Goal: Entertainment & Leisure: Browse casually

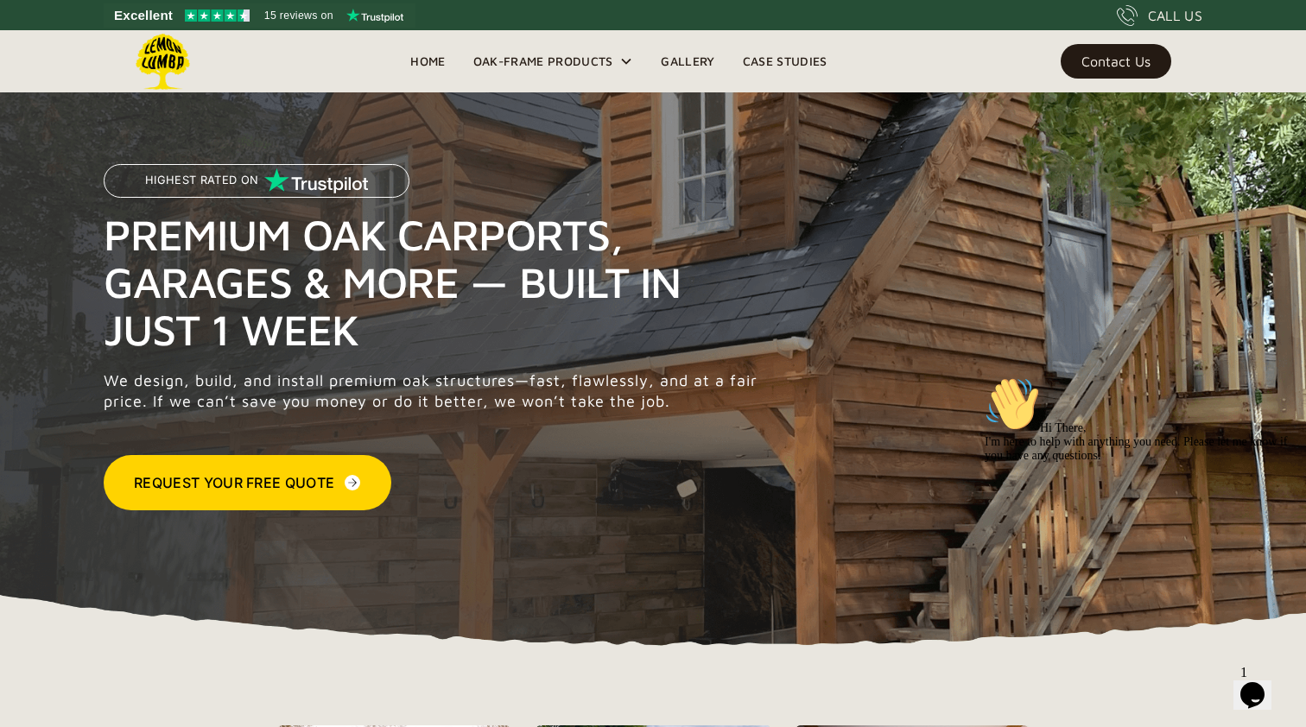
click at [697, 60] on link "Gallery" at bounding box center [687, 61] width 81 height 26
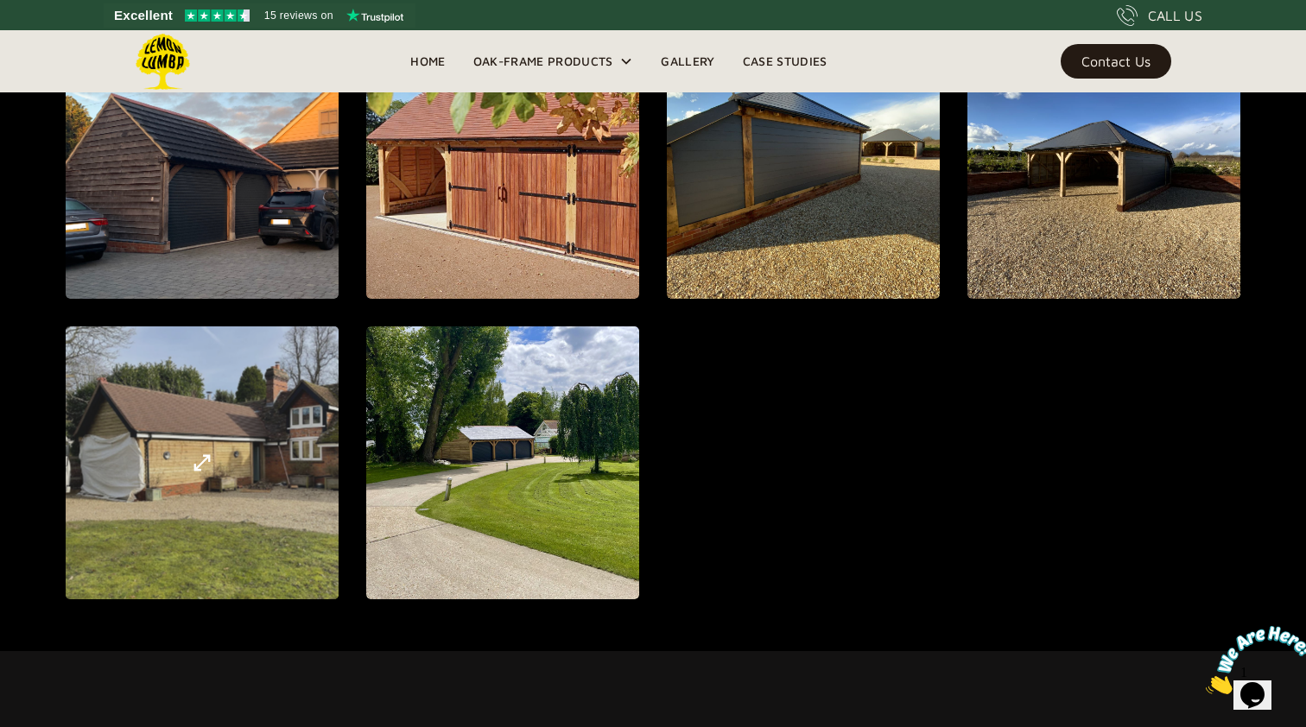
scroll to position [2029, 0]
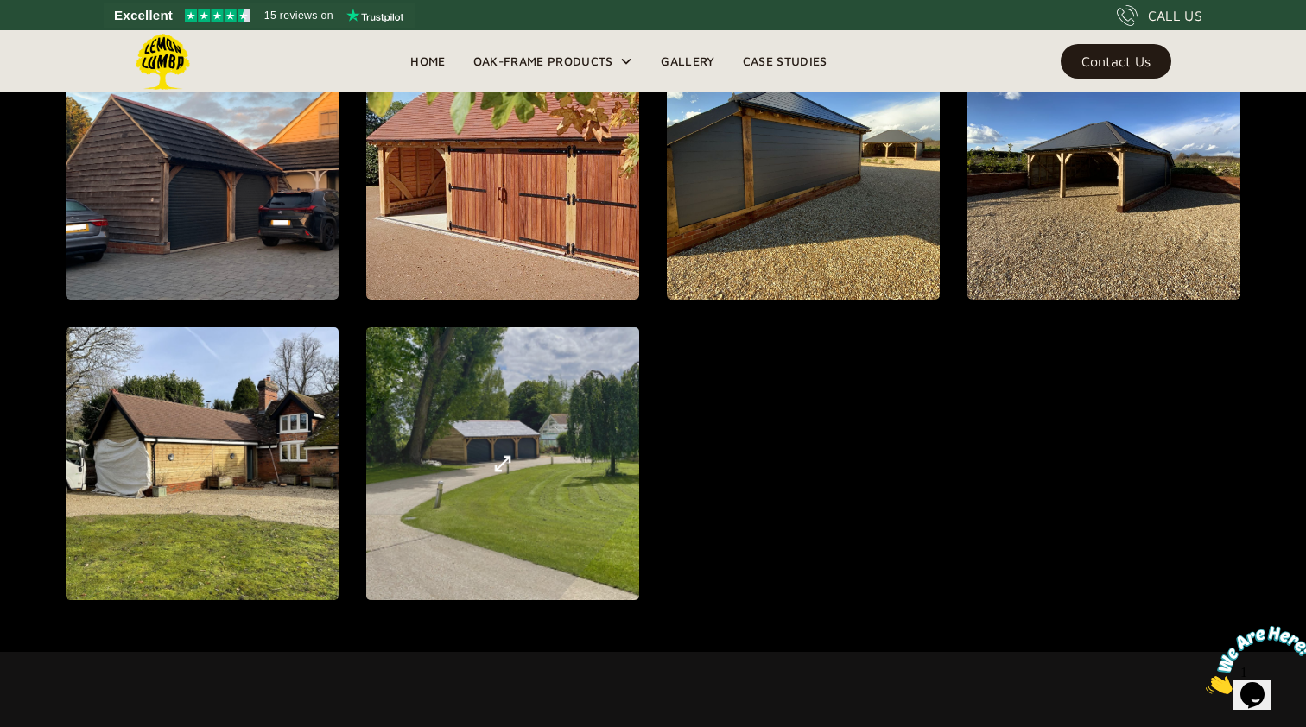
click at [537, 496] on div "open lightbox" at bounding box center [503, 464] width 726 height 794
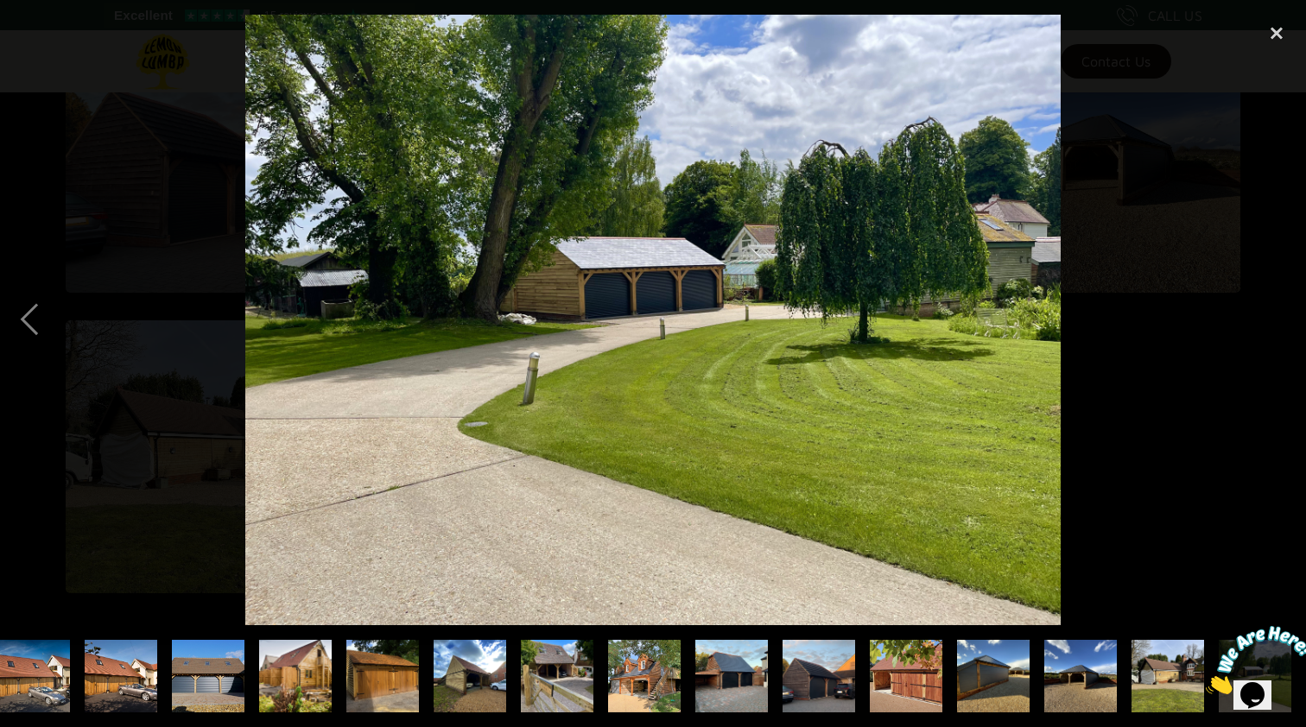
scroll to position [2037, 0]
click at [27, 321] on div "previous image" at bounding box center [29, 320] width 59 height 611
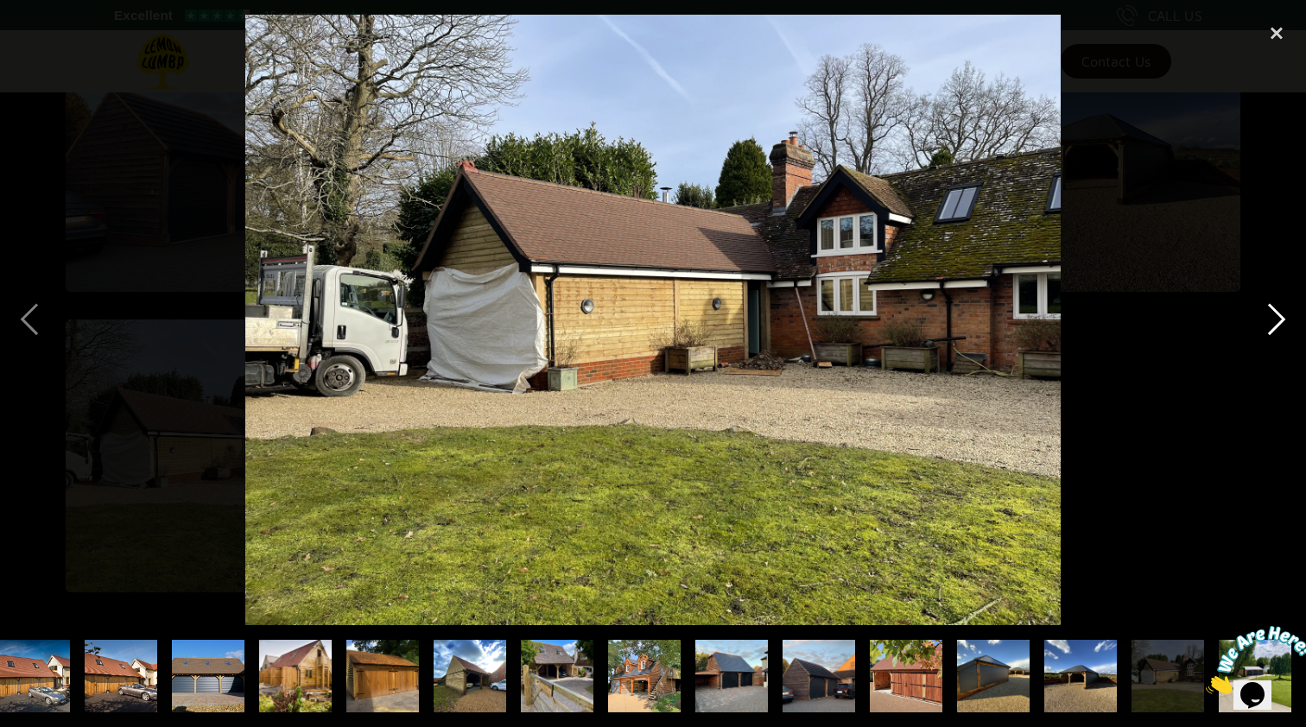
click at [1279, 321] on div "next image" at bounding box center [1277, 320] width 59 height 611
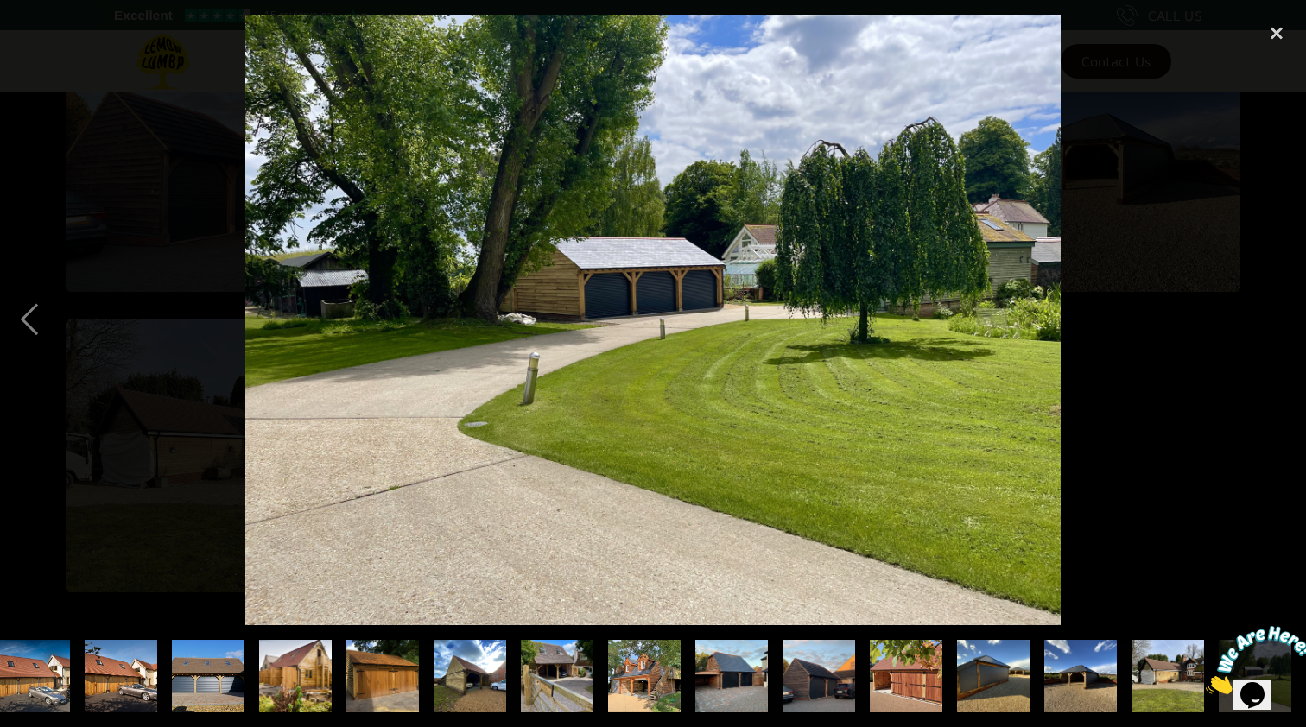
click at [302, 682] on img "show item 11 of 22" at bounding box center [295, 676] width 97 height 73
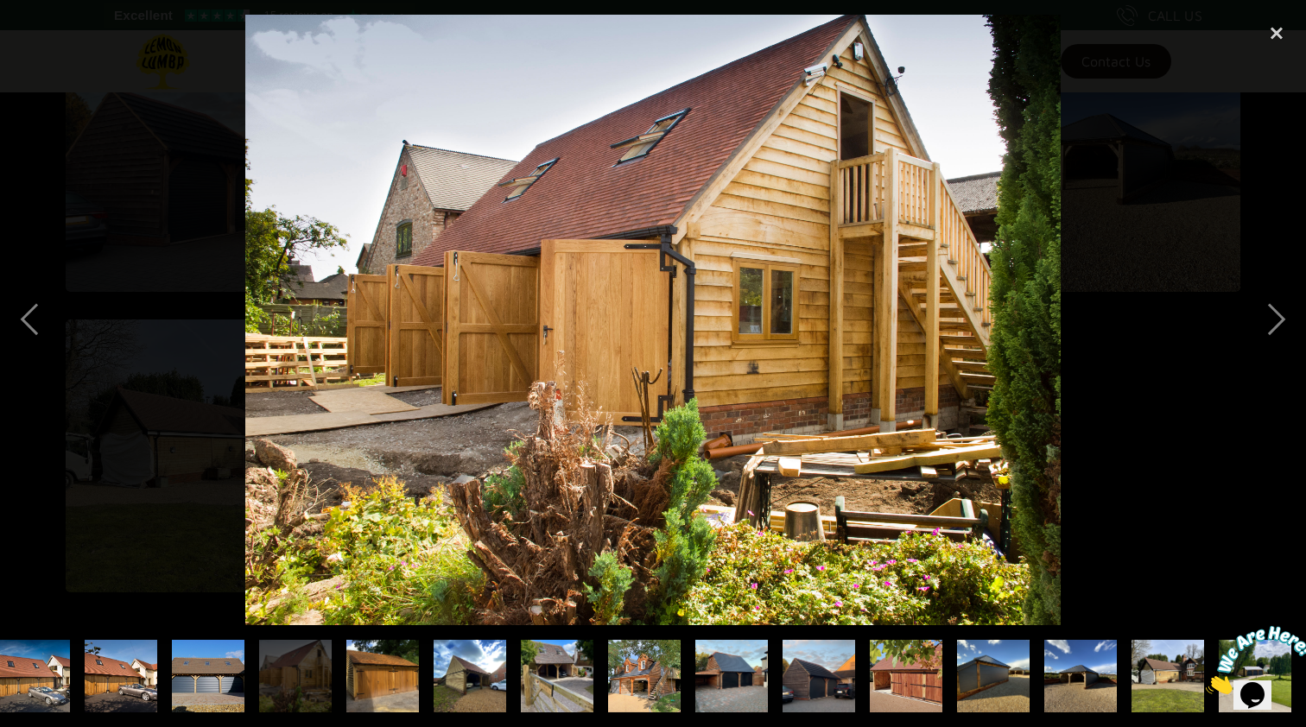
click at [452, 394] on img at bounding box center [652, 320] width 815 height 611
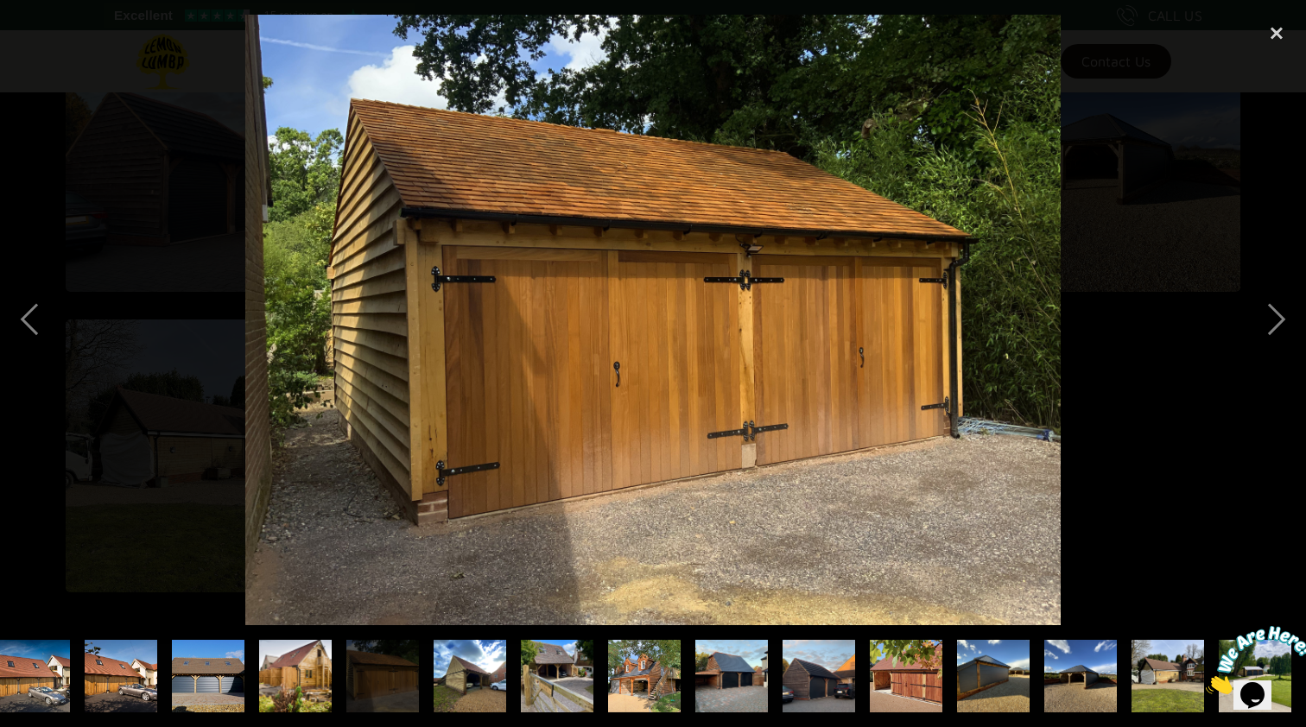
click at [452, 394] on img at bounding box center [652, 320] width 815 height 611
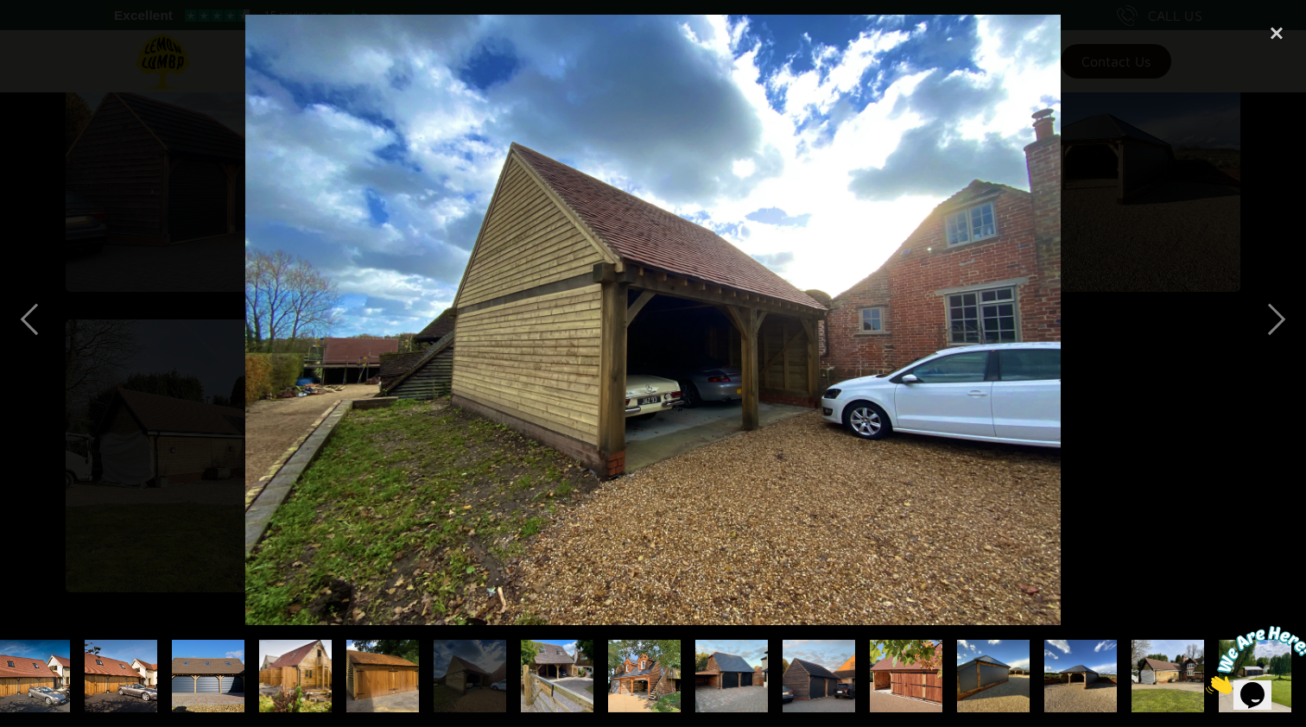
click at [452, 394] on img at bounding box center [652, 320] width 815 height 611
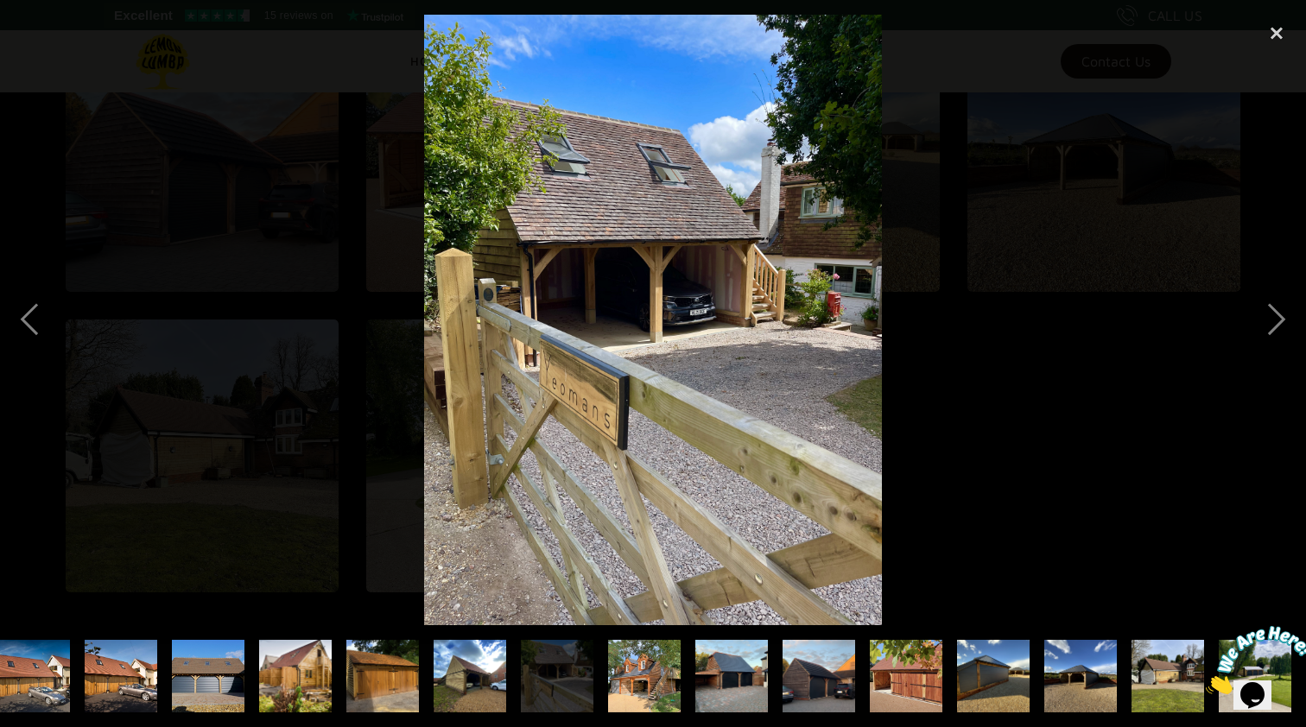
click at [452, 395] on img at bounding box center [653, 320] width 458 height 611
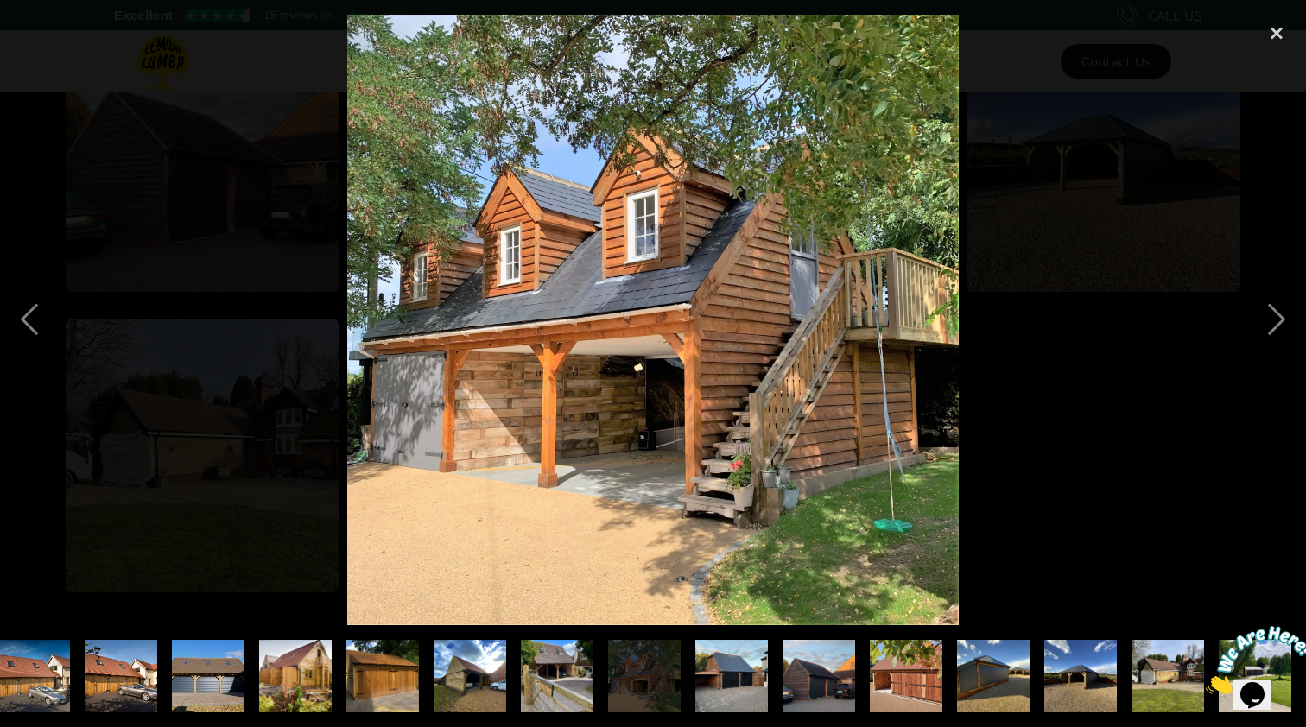
click at [635, 297] on img at bounding box center [652, 320] width 611 height 611
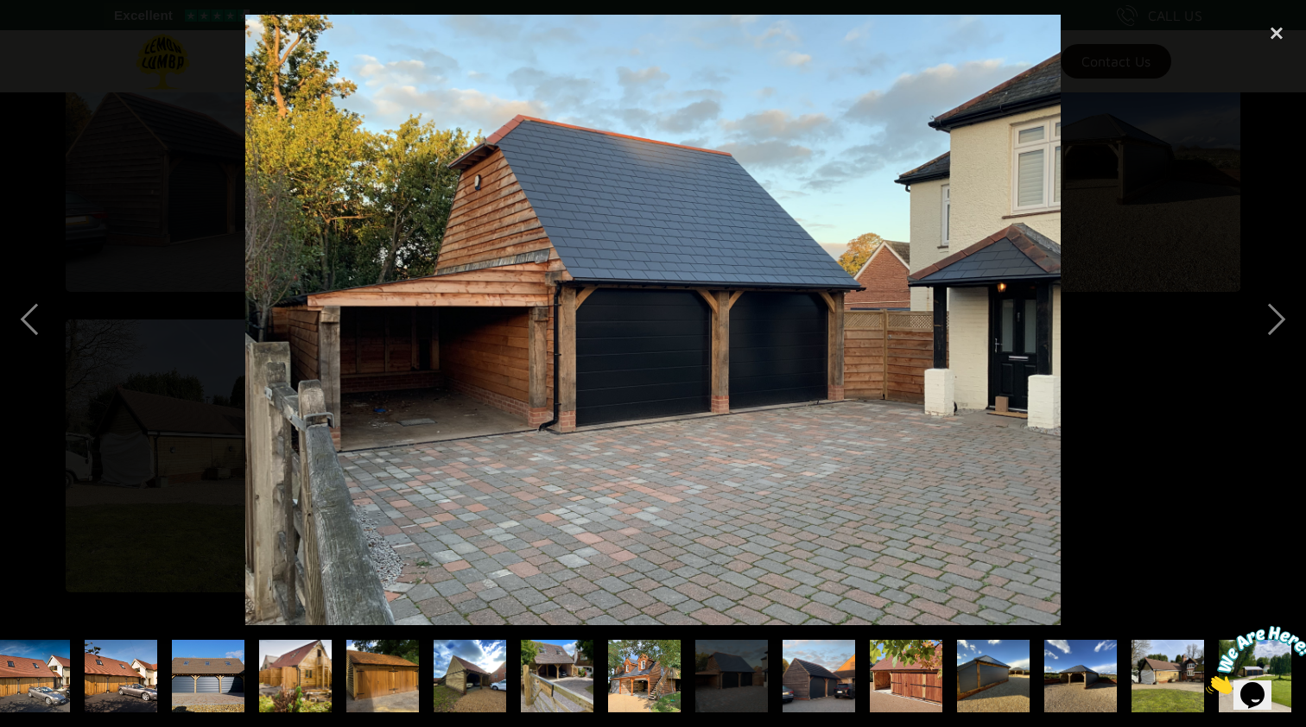
click at [635, 297] on img at bounding box center [652, 320] width 815 height 611
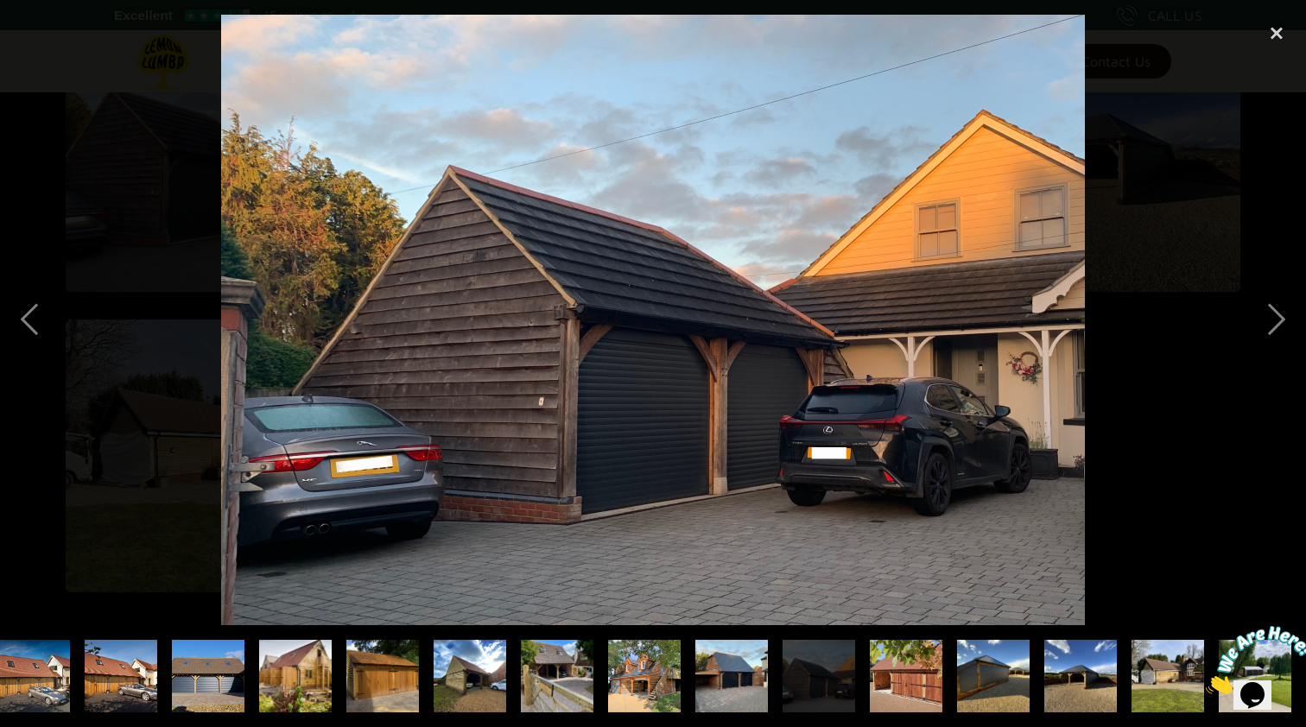
click at [635, 297] on img at bounding box center [653, 320] width 864 height 611
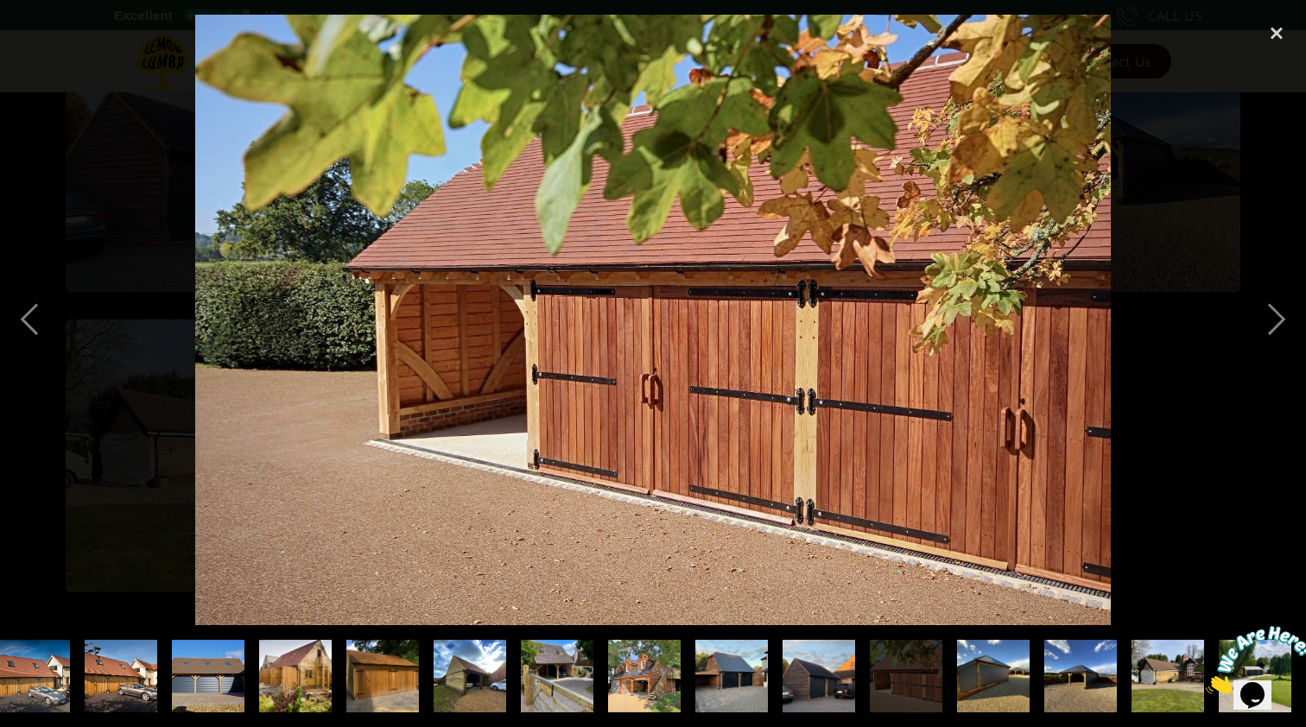
click at [697, 344] on img at bounding box center [653, 320] width 917 height 611
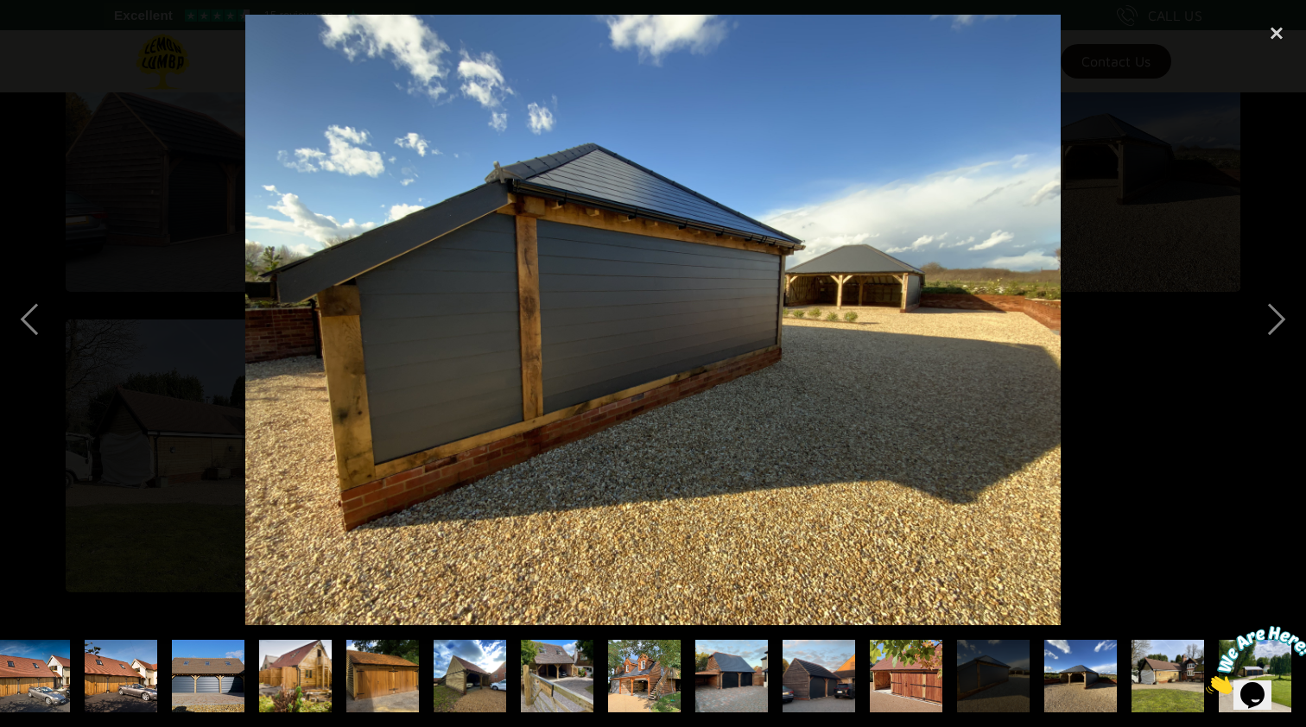
click at [697, 344] on img at bounding box center [652, 320] width 815 height 611
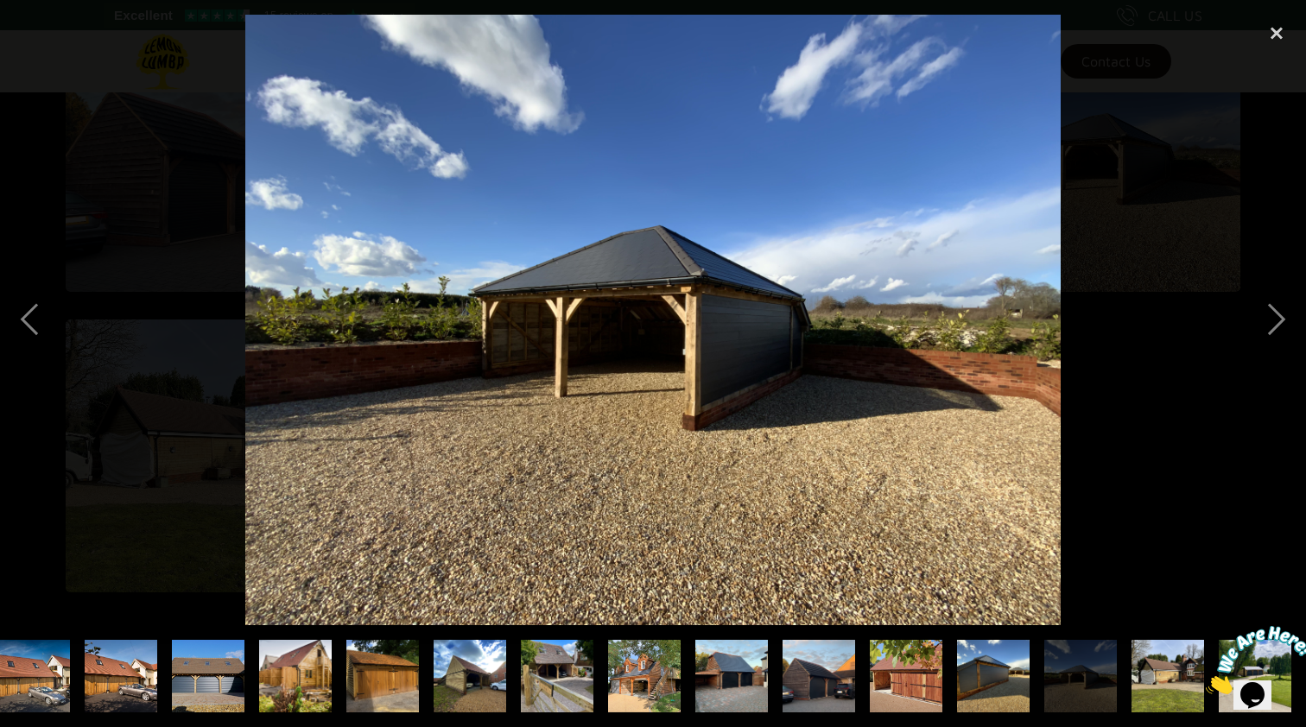
click at [697, 344] on img at bounding box center [652, 320] width 815 height 611
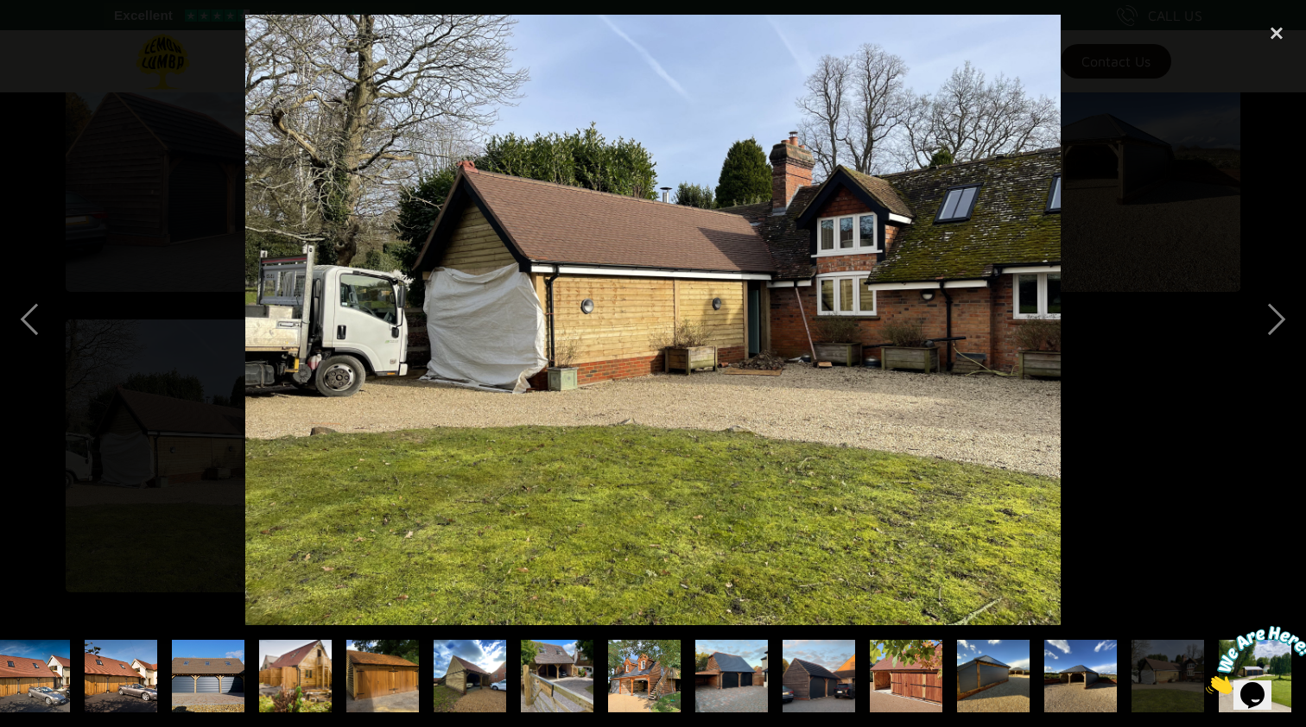
click at [697, 344] on img at bounding box center [652, 320] width 815 height 611
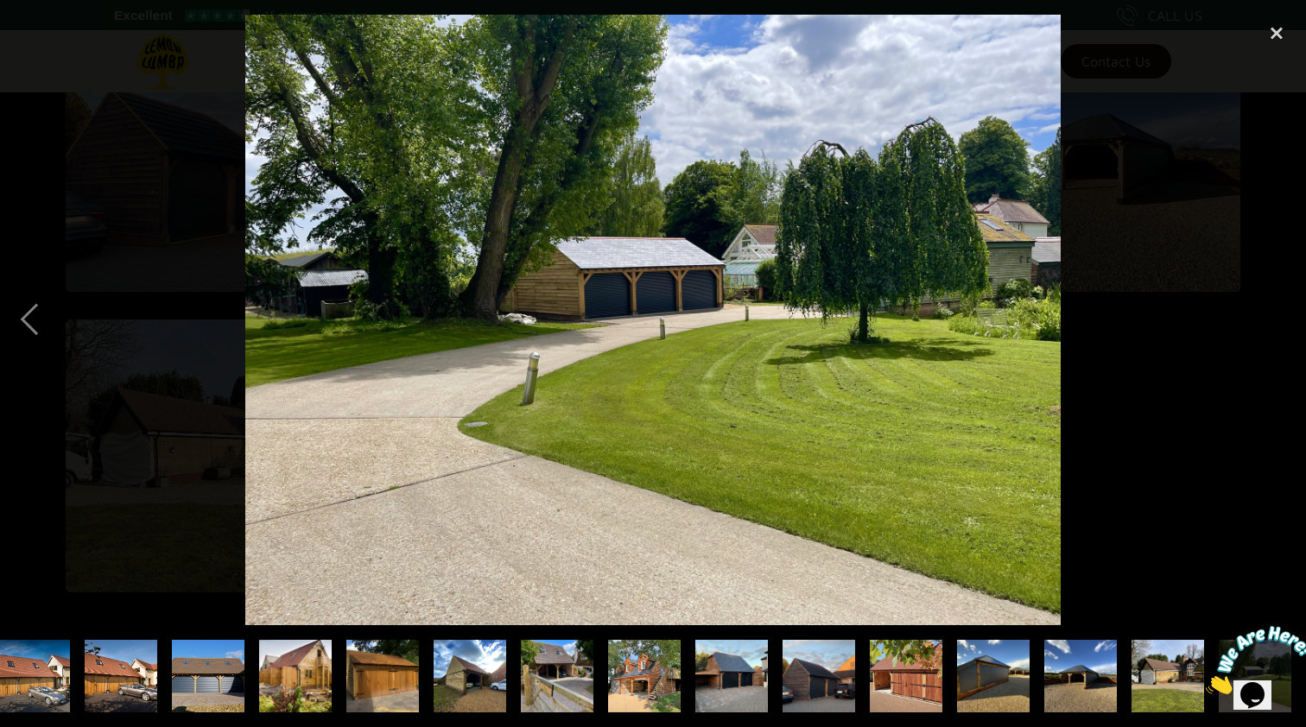
click at [697, 344] on img at bounding box center [652, 320] width 815 height 611
